Goal: Transaction & Acquisition: Purchase product/service

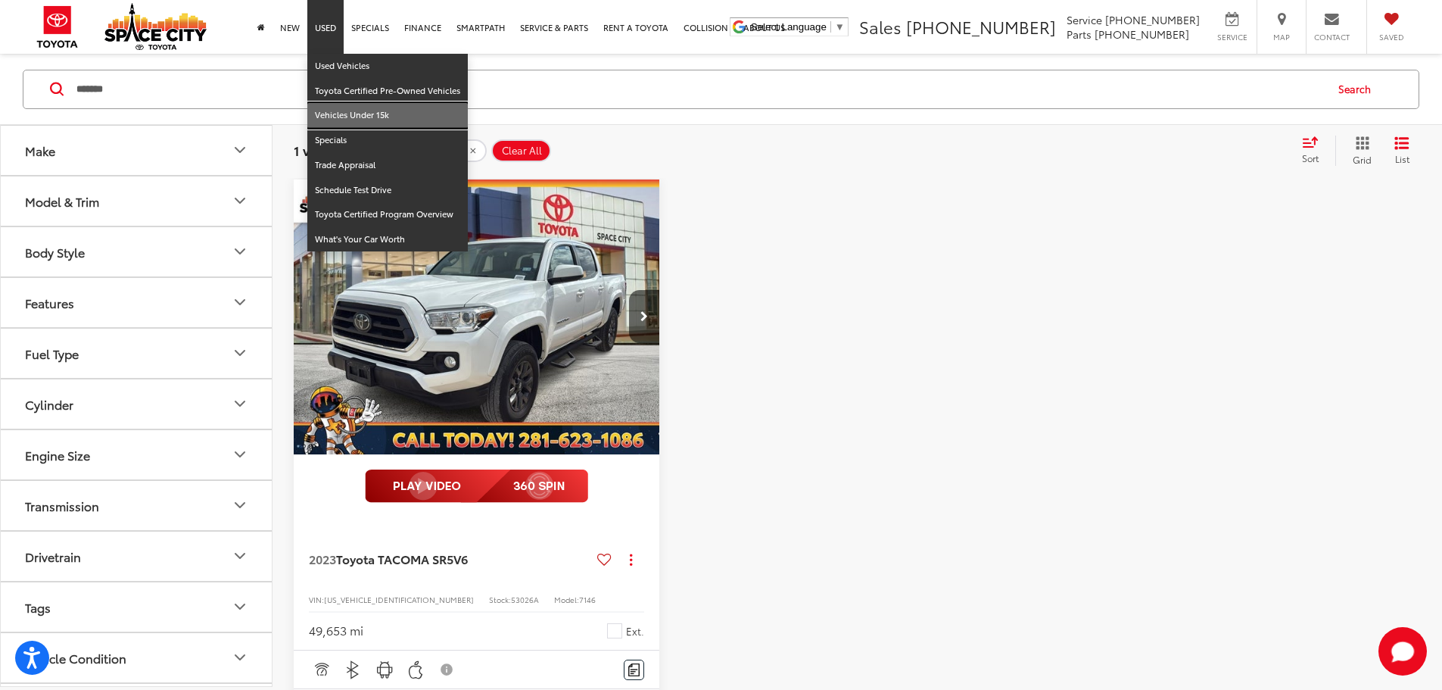
click at [347, 114] on link "Vehicles Under 15k" at bounding box center [387, 115] width 160 height 25
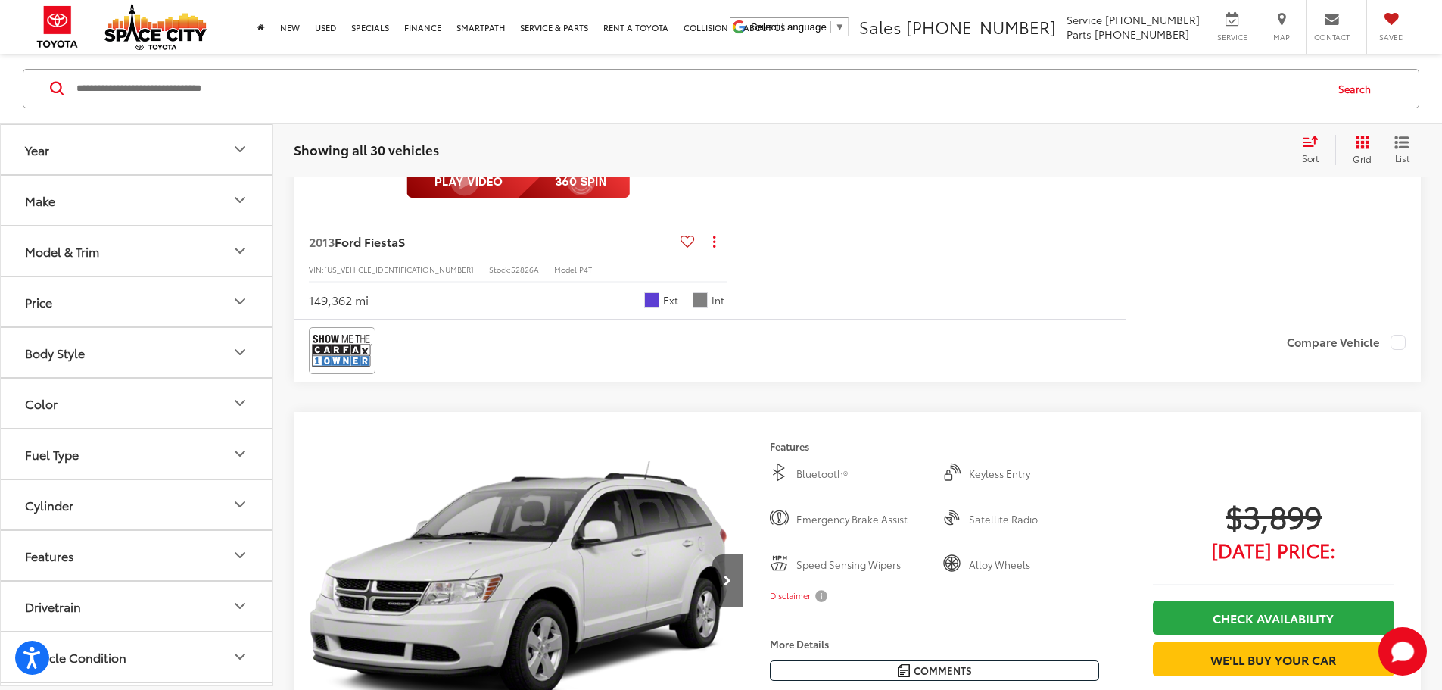
scroll to position [757, 0]
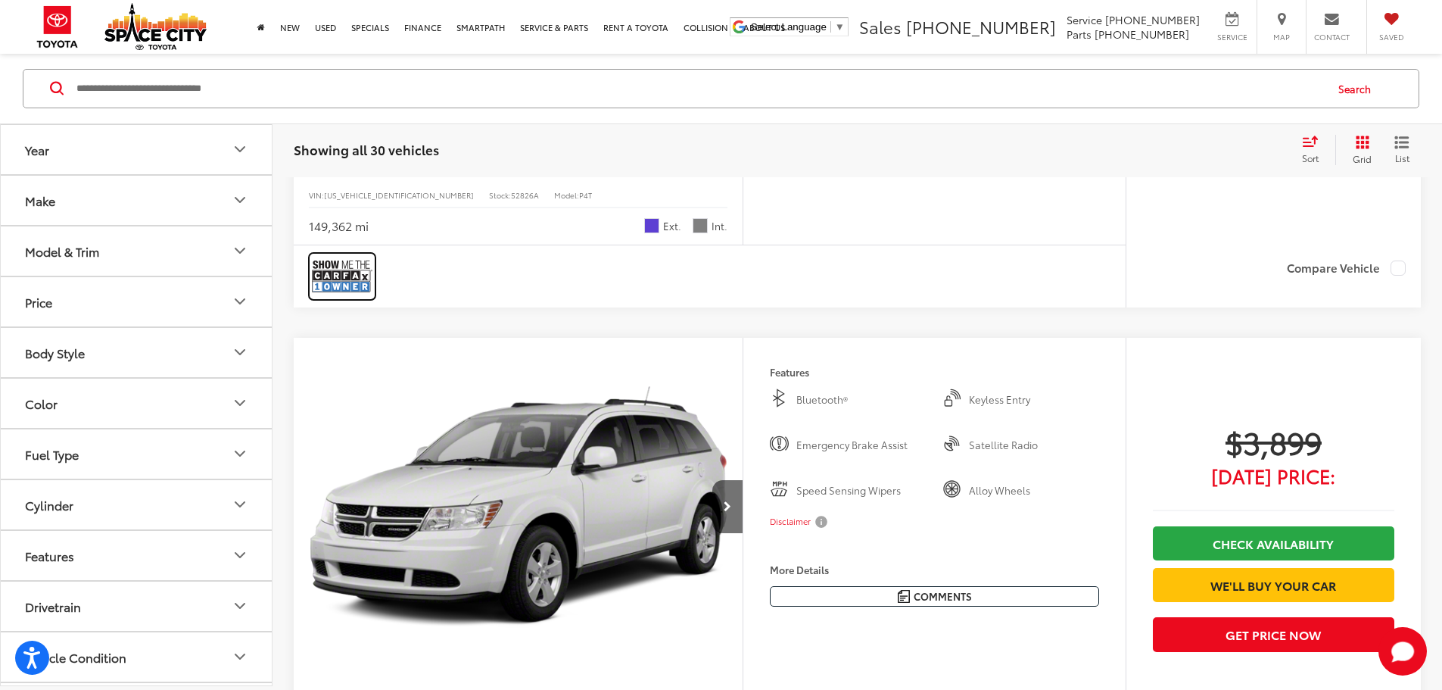
click at [341, 296] on img at bounding box center [342, 276] width 61 height 40
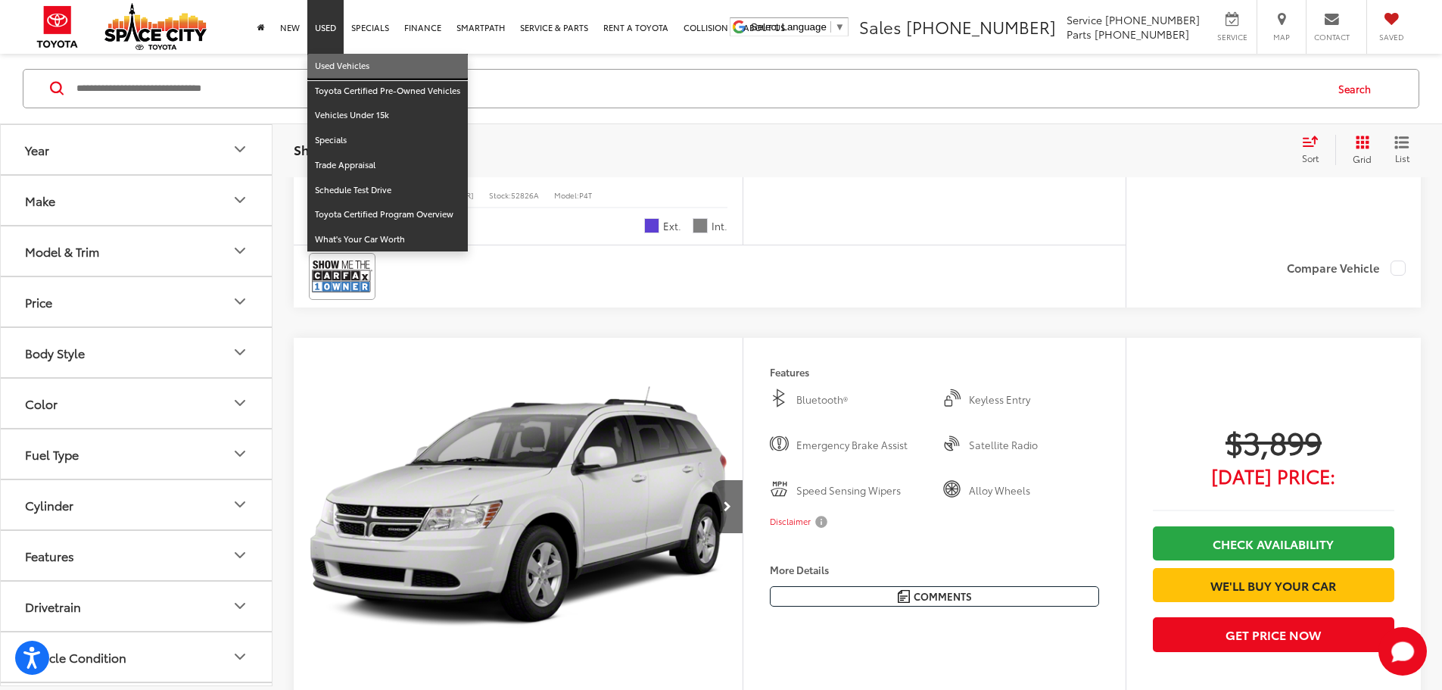
click at [327, 60] on link "Used Vehicles" at bounding box center [387, 66] width 160 height 25
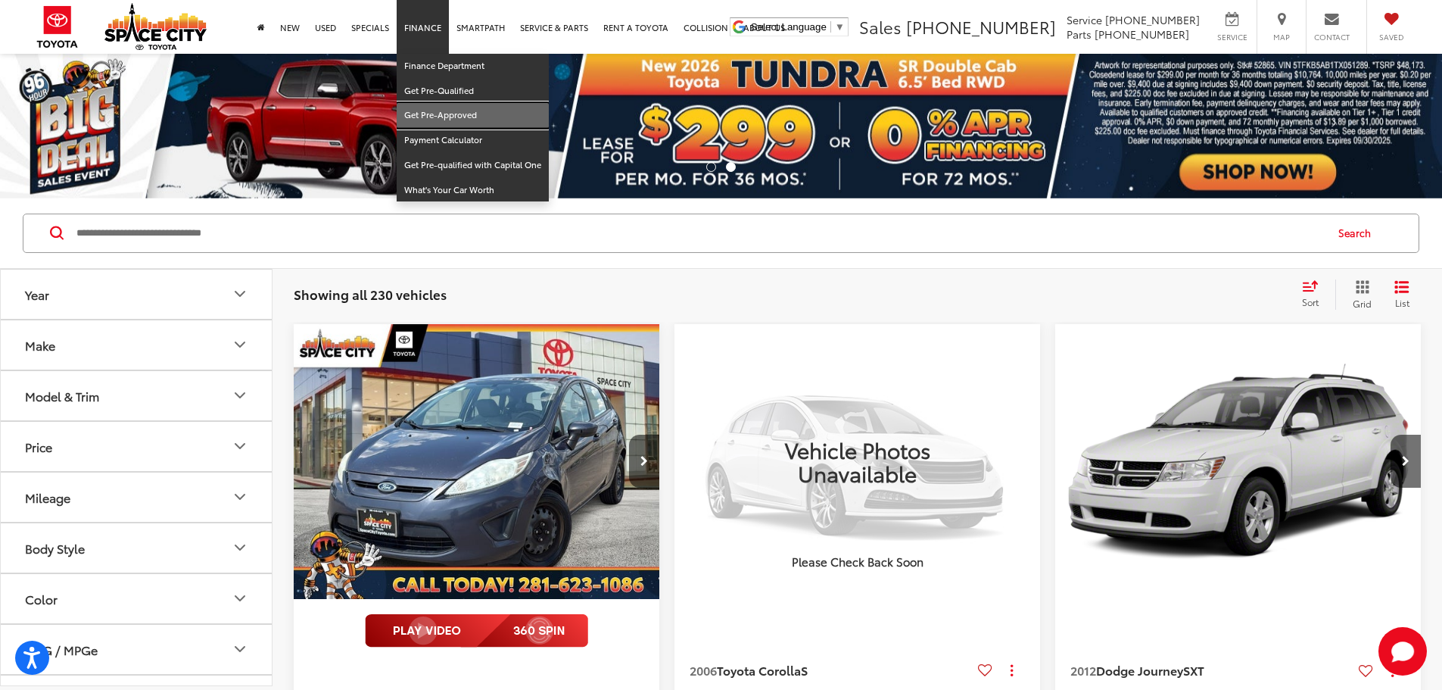
click at [425, 107] on link "Get Pre-Approved" at bounding box center [473, 115] width 152 height 25
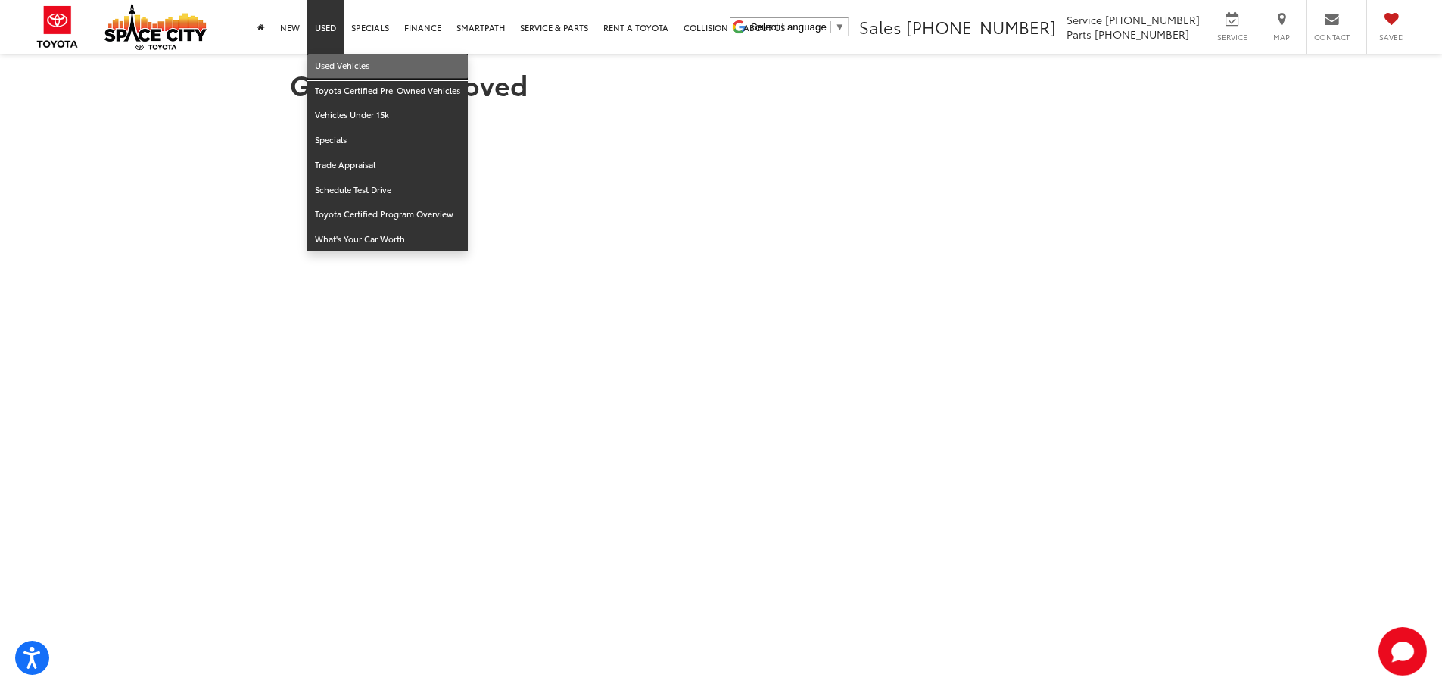
click at [322, 61] on link "Used Vehicles" at bounding box center [387, 66] width 160 height 25
